Goal: Check status: Check status

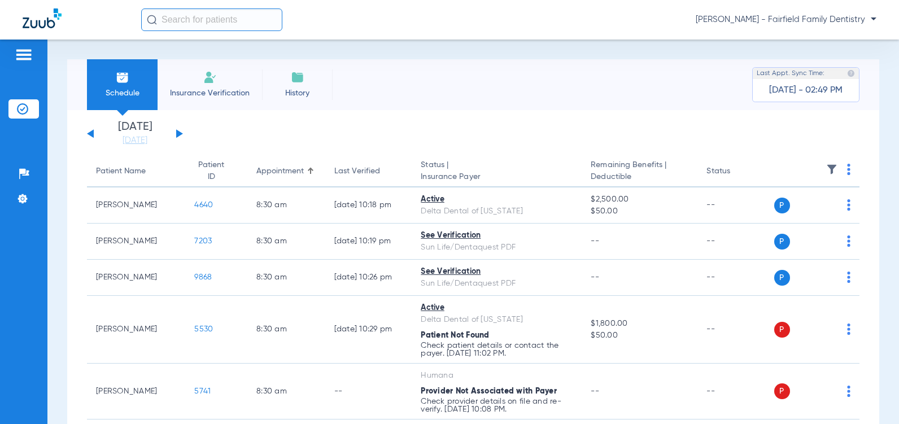
click at [181, 133] on button at bounding box center [179, 133] width 7 height 8
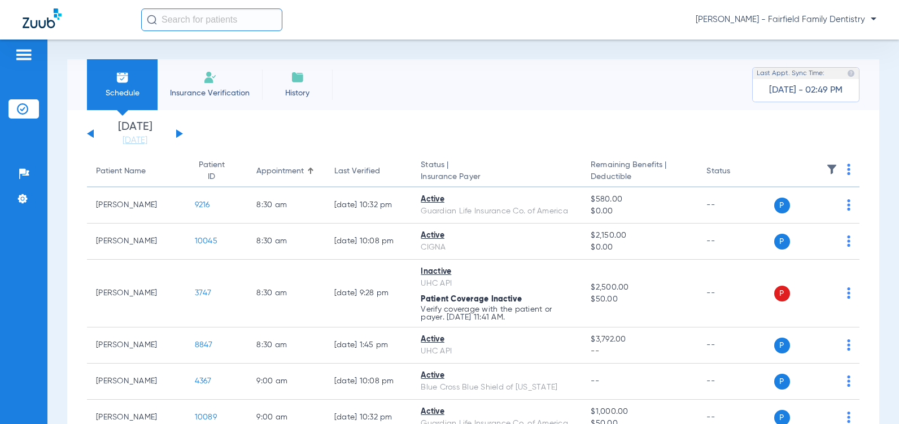
click at [179, 132] on button at bounding box center [179, 133] width 7 height 8
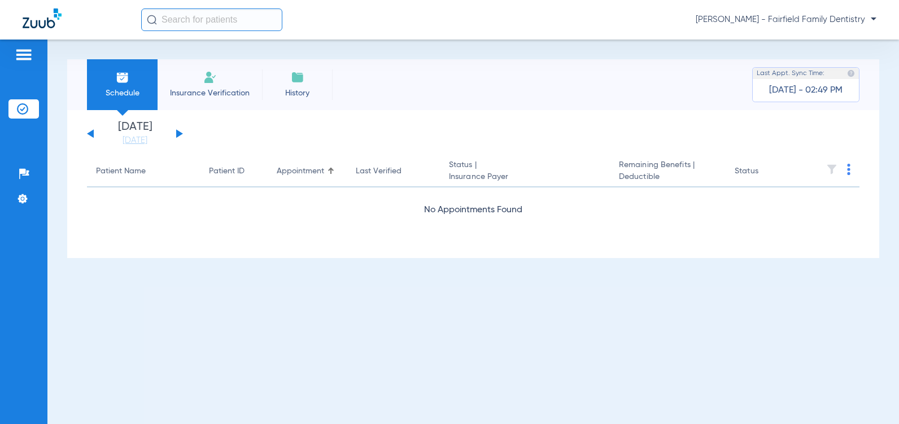
click at [179, 132] on button at bounding box center [179, 133] width 7 height 8
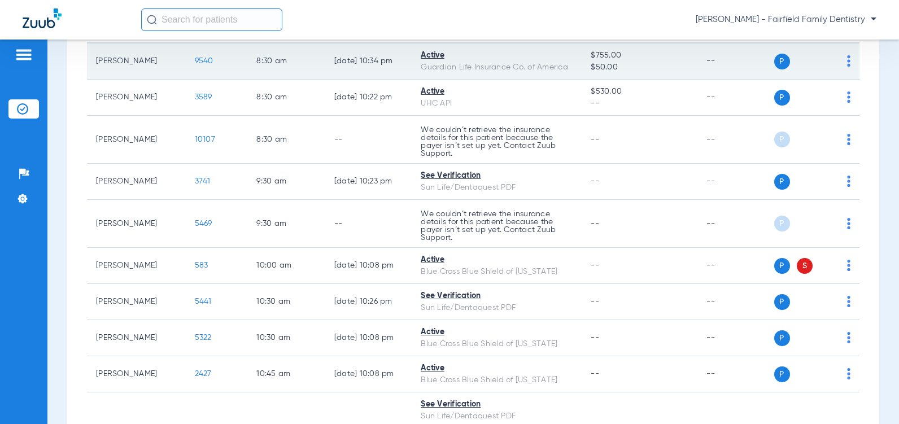
scroll to position [169, 0]
